Goal: Find specific page/section: Find specific page/section

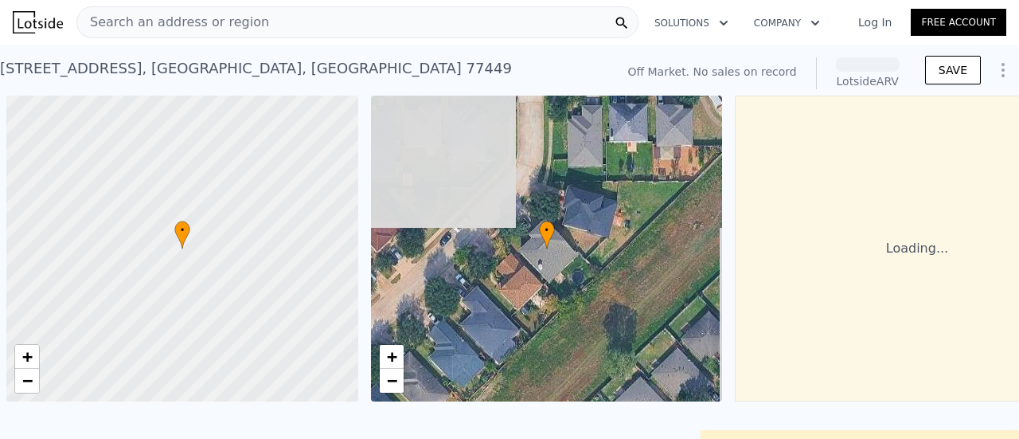
scroll to position [0, 6]
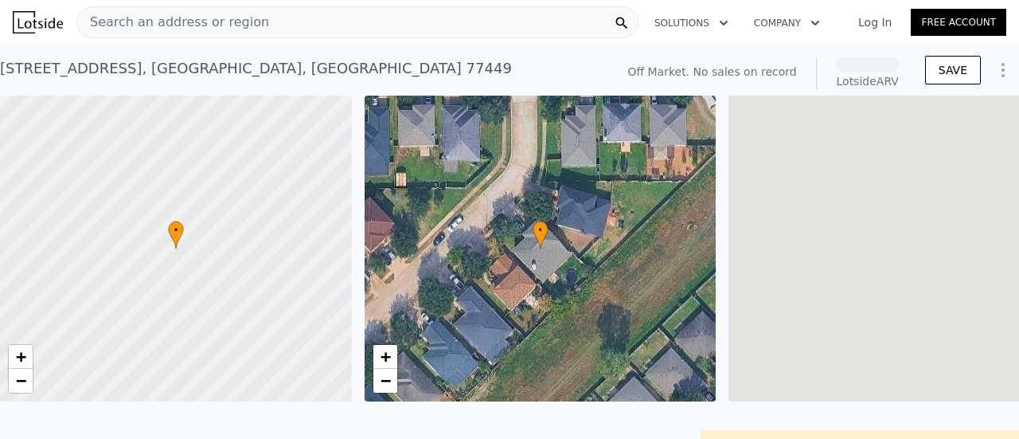
click at [364, 20] on div "Search an address or region" at bounding box center [357, 22] width 562 height 32
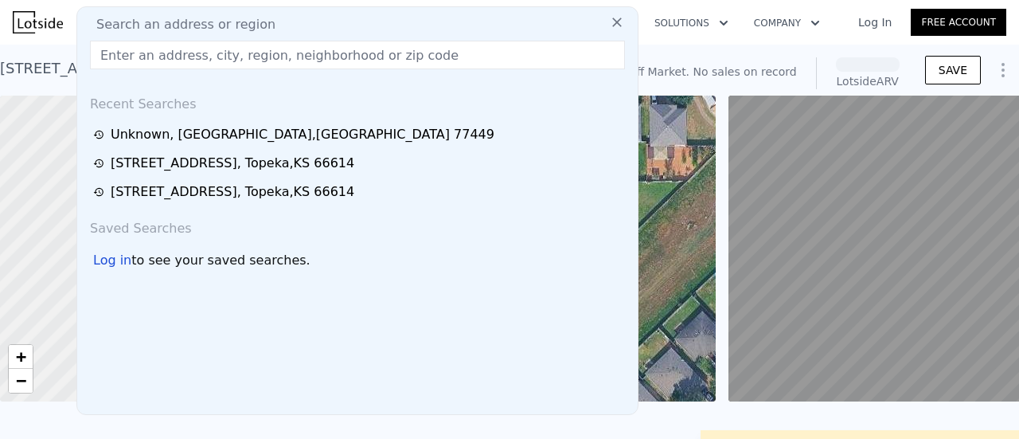
click at [364, 20] on div "Search an address or region" at bounding box center [358, 24] width 548 height 19
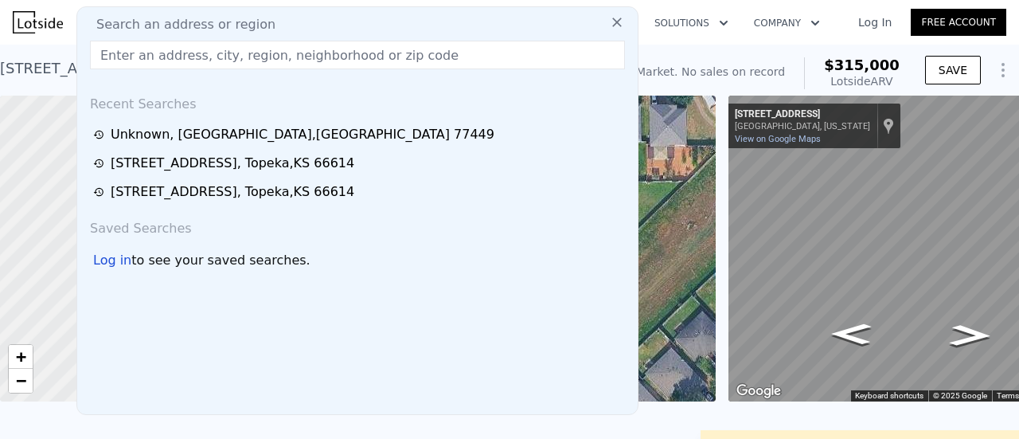
click at [328, 55] on input "text" at bounding box center [357, 55] width 535 height 29
paste input "[PERSON_NAME] Rd, [PERSON_NAME], Ks 66615"
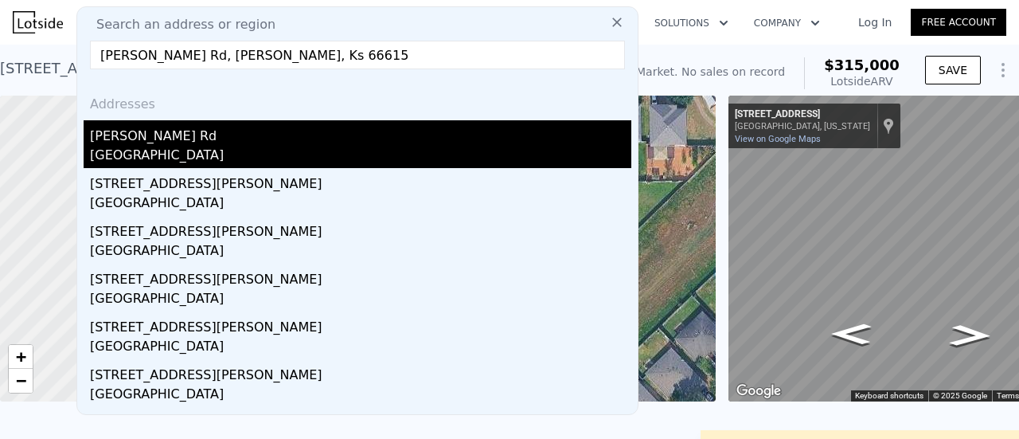
type input "[PERSON_NAME] Rd, [PERSON_NAME], Ks 66615"
click at [299, 137] on div "[PERSON_NAME] Rd" at bounding box center [360, 132] width 541 height 25
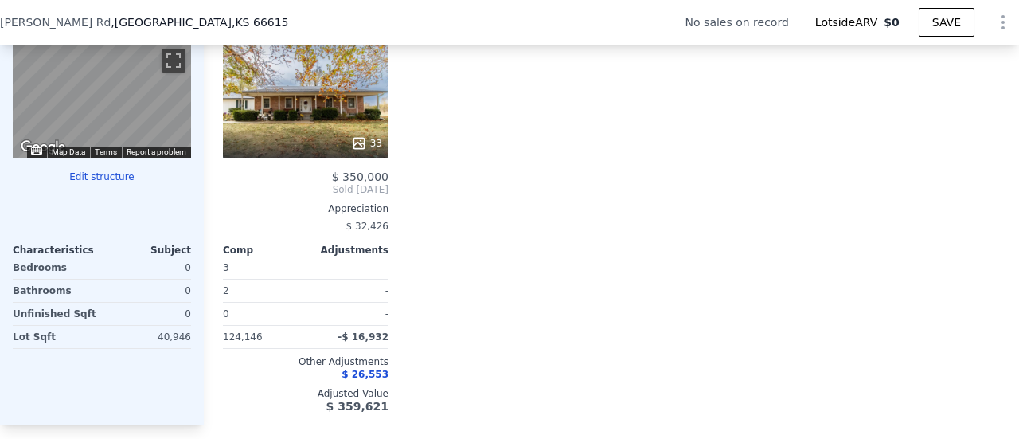
scroll to position [1603, 0]
